Goal: Communication & Community: Answer question/provide support

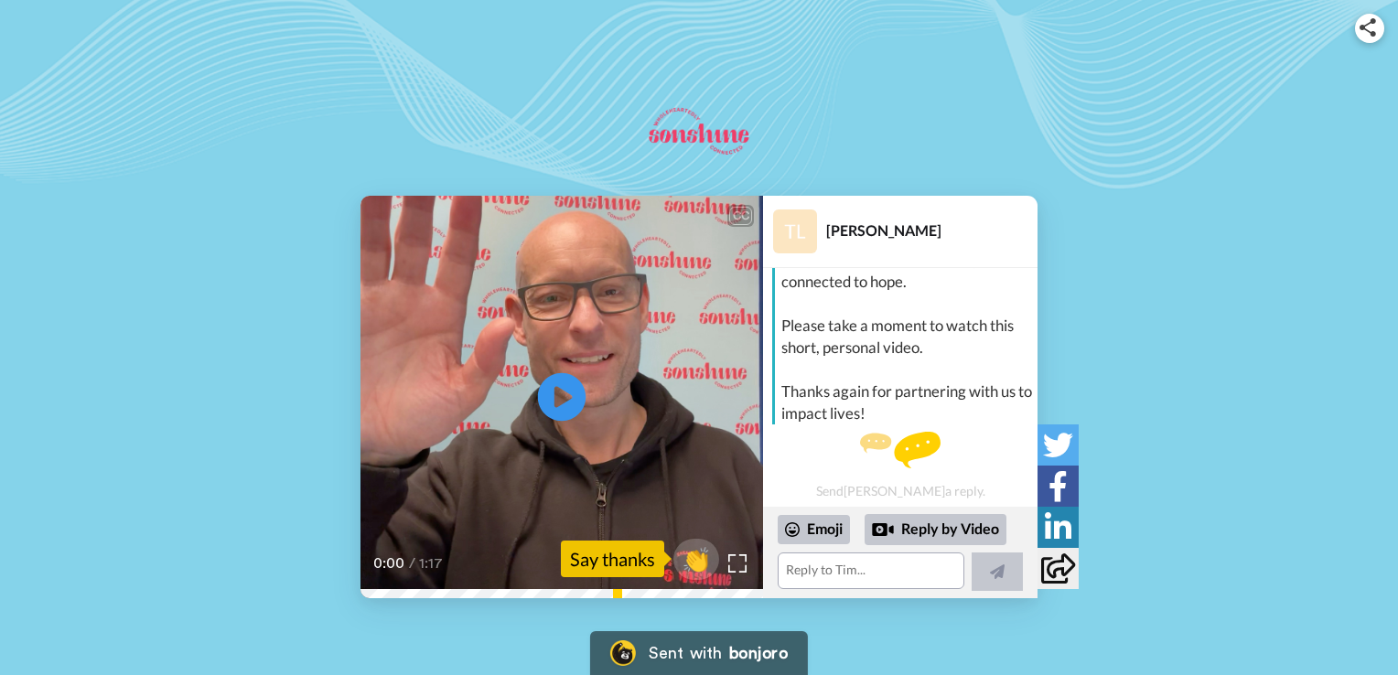
click at [564, 395] on icon "Play/Pause" at bounding box center [562, 397] width 48 height 87
click at [815, 576] on textarea at bounding box center [871, 571] width 187 height 37
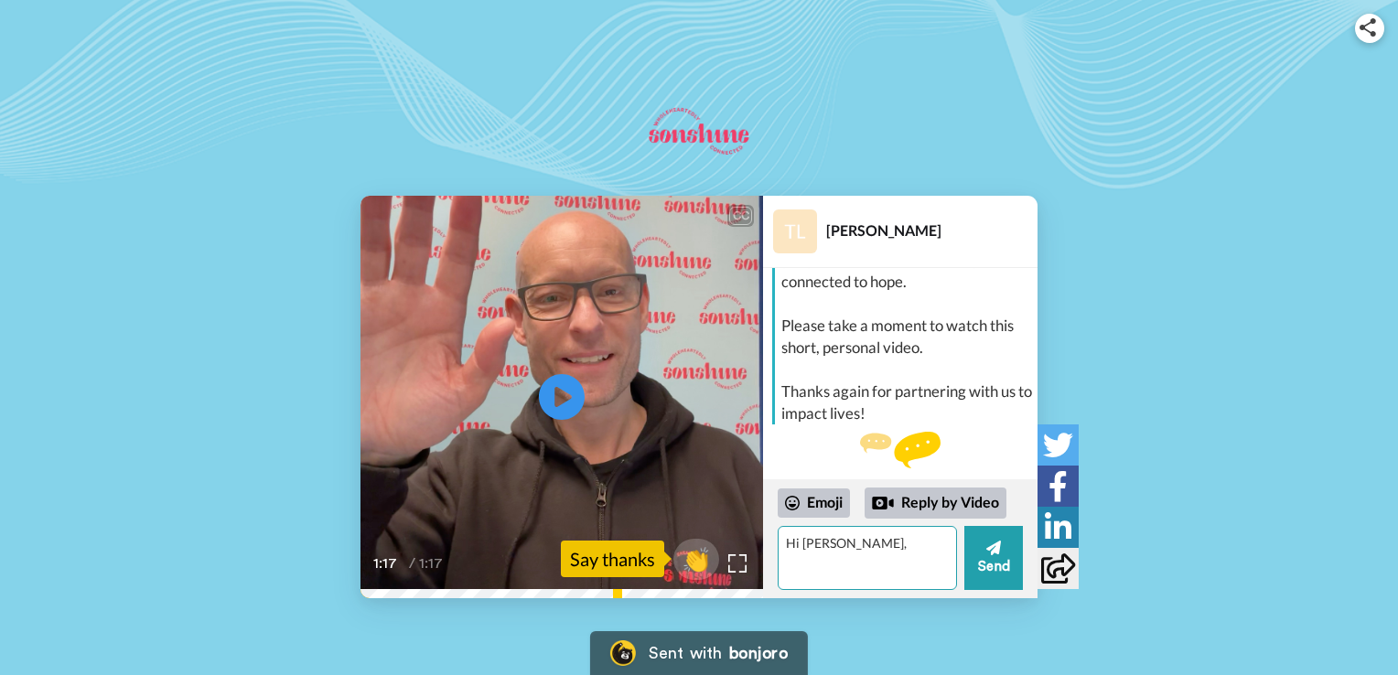
type textarea "Hi [PERSON_NAME],"
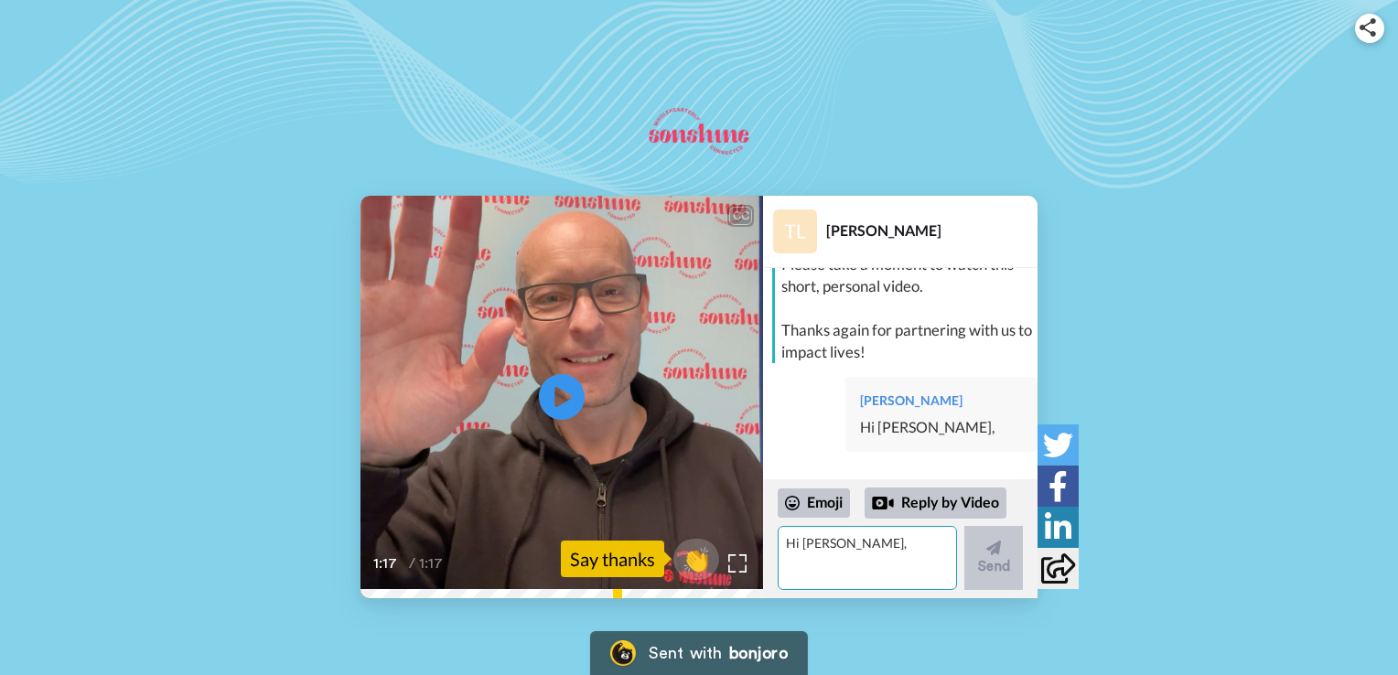
click at [800, 546] on textarea "Hi [PERSON_NAME]," at bounding box center [867, 558] width 179 height 64
click at [795, 572] on textarea "Hi [PERSON_NAME], you and your team are doing a great job in lifting up the mig…" at bounding box center [867, 558] width 179 height 64
click at [834, 576] on textarea "Hi [PERSON_NAME], you and your team are doing a great job in lifting up the mig…" at bounding box center [867, 558] width 179 height 64
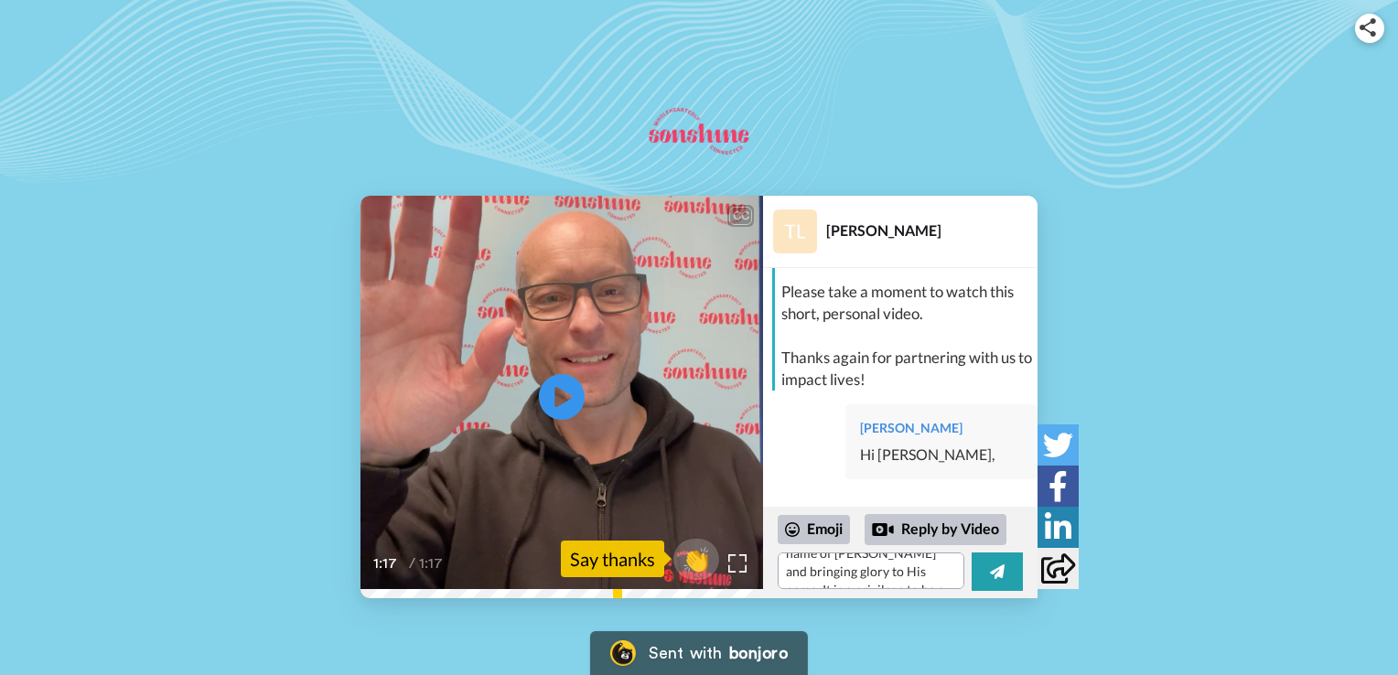
click at [1141, 501] on div "CC Play/Pause 1:17 / 1:17 👏 Say thanks [PERSON_NAME] [PERSON_NAME] Hi [PERSON_N…" at bounding box center [699, 397] width 1398 height 403
type textarea "Hi [PERSON_NAME], you and your team are doing a great job in lifting up the mig…"
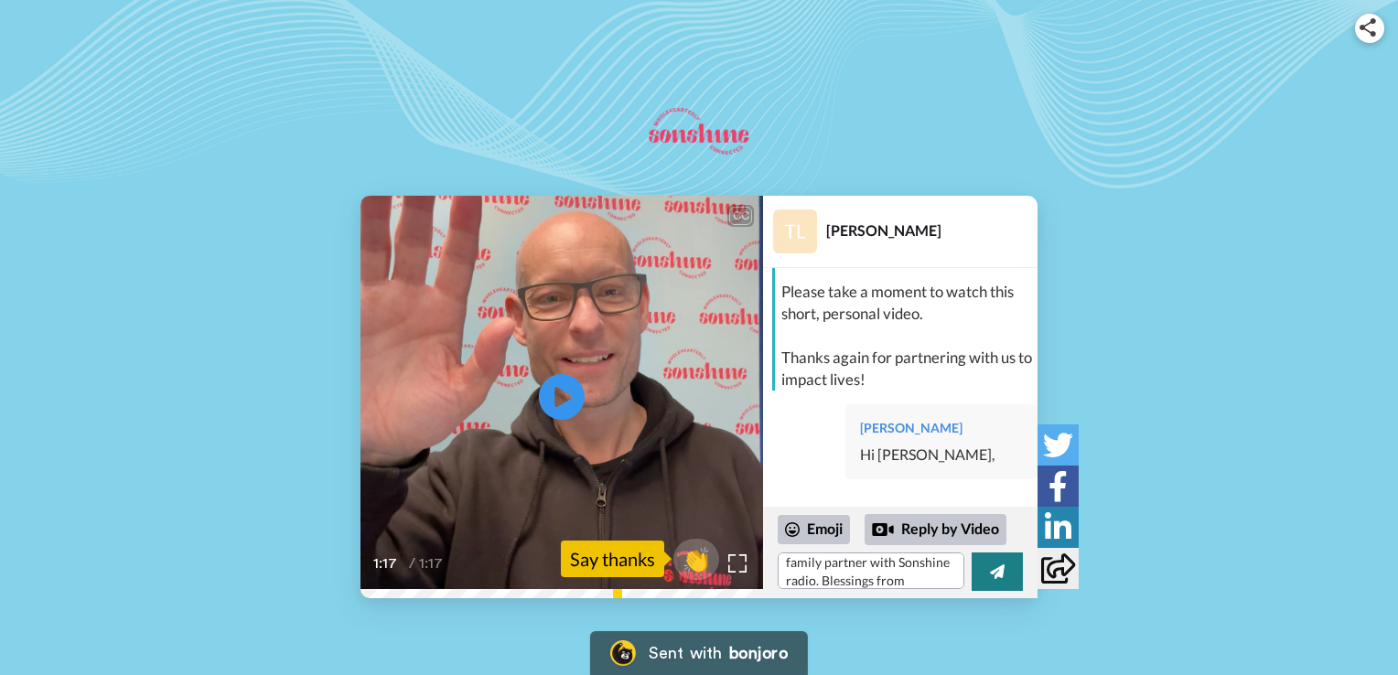
click at [996, 575] on icon at bounding box center [997, 572] width 15 height 15
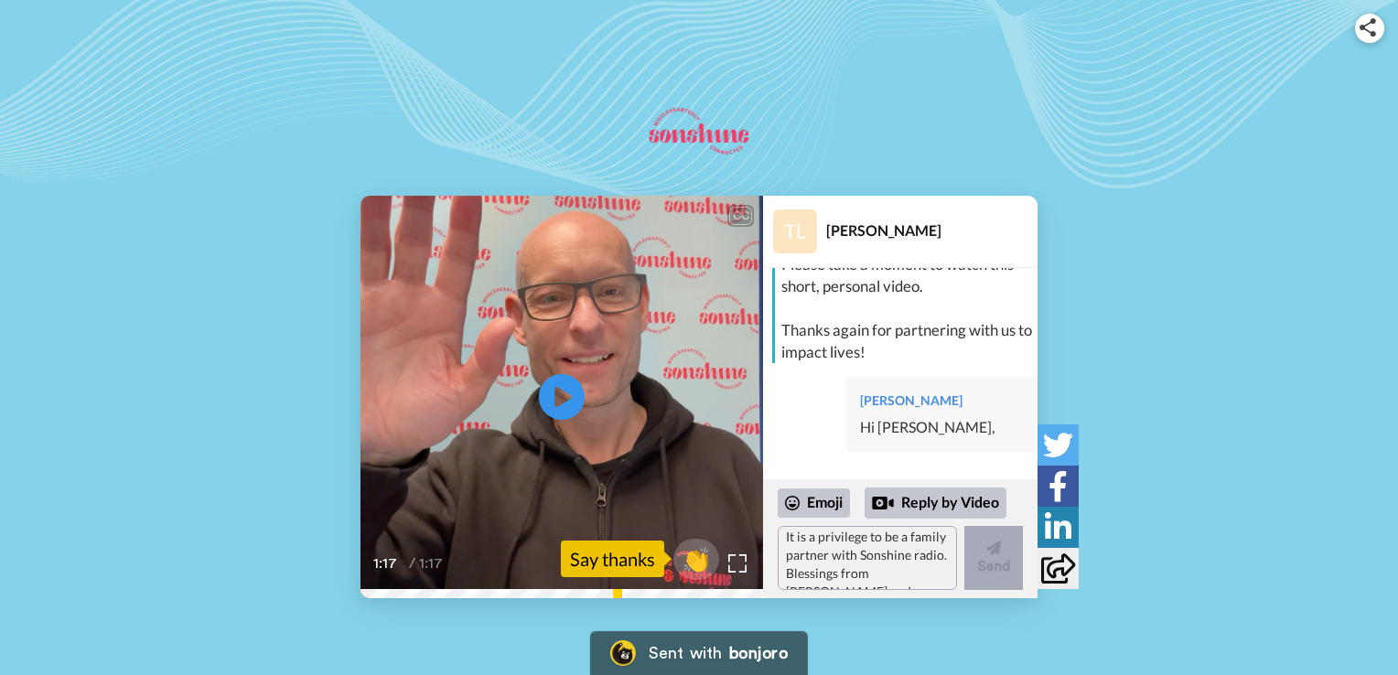
scroll to position [0, 0]
